Goal: Information Seeking & Learning: Understand process/instructions

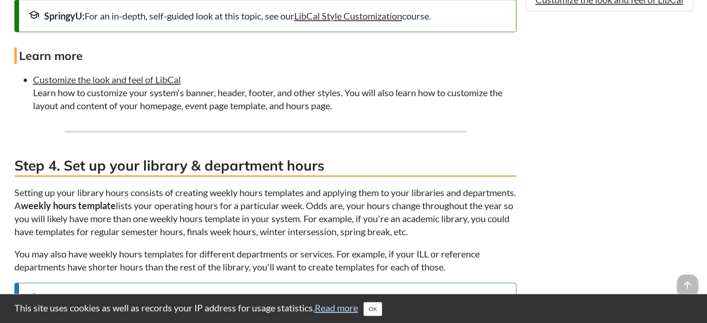
scroll to position [930, 0]
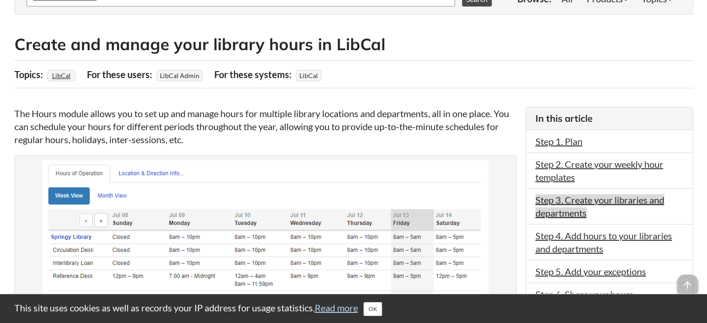
scroll to position [186, 0]
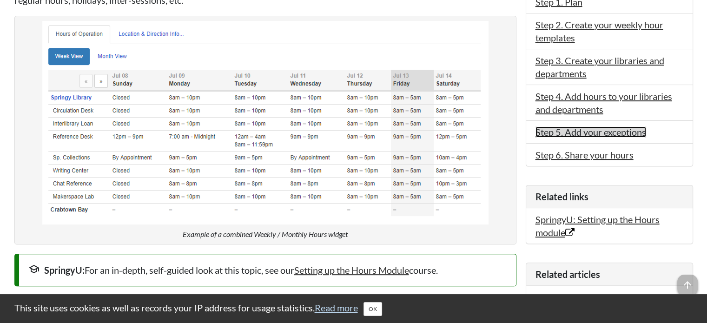
click at [627, 132] on link "Step 5. Add your exceptions" at bounding box center [590, 131] width 111 height 11
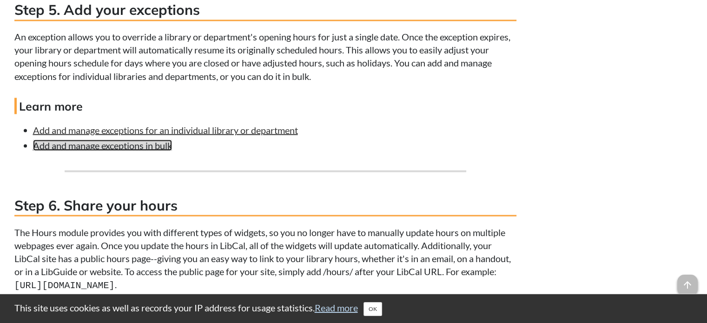
click at [122, 148] on link "Add and manage exceptions in bulk" at bounding box center [102, 144] width 139 height 11
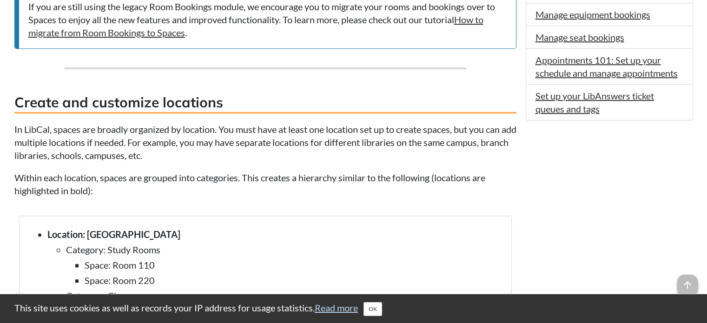
scroll to position [837, 0]
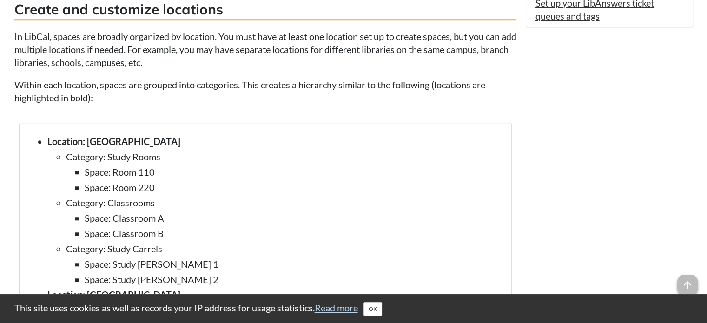
click at [226, 154] on li "Category: Study Rooms Space: Room 110 Space: Room 220" at bounding box center [284, 172] width 436 height 44
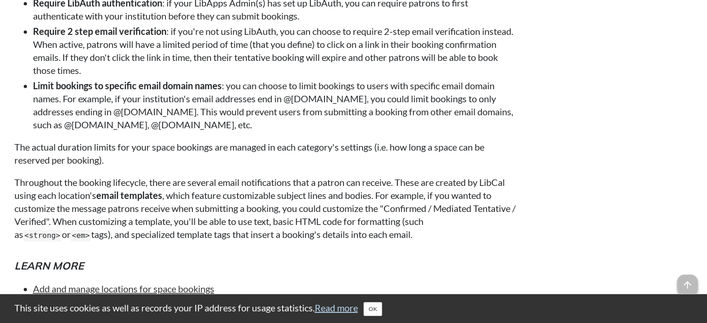
scroll to position [1441, 0]
